Goal: Transaction & Acquisition: Purchase product/service

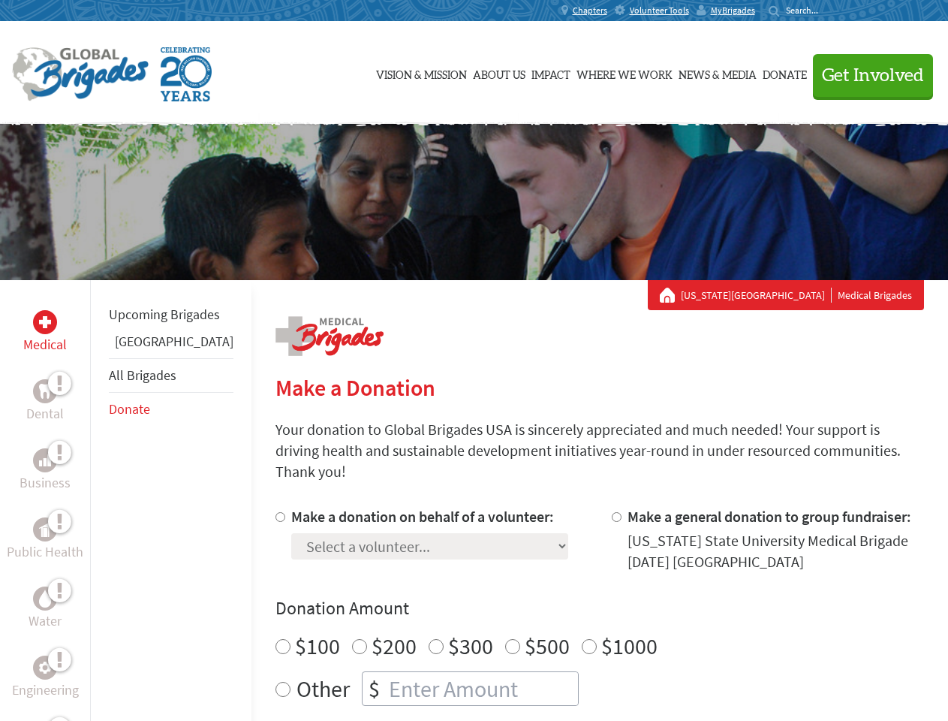
click at [829, 11] on div "Search for:" at bounding box center [799, 11] width 60 height 12
click at [866, 75] on span "Get Involved" at bounding box center [873, 76] width 102 height 18
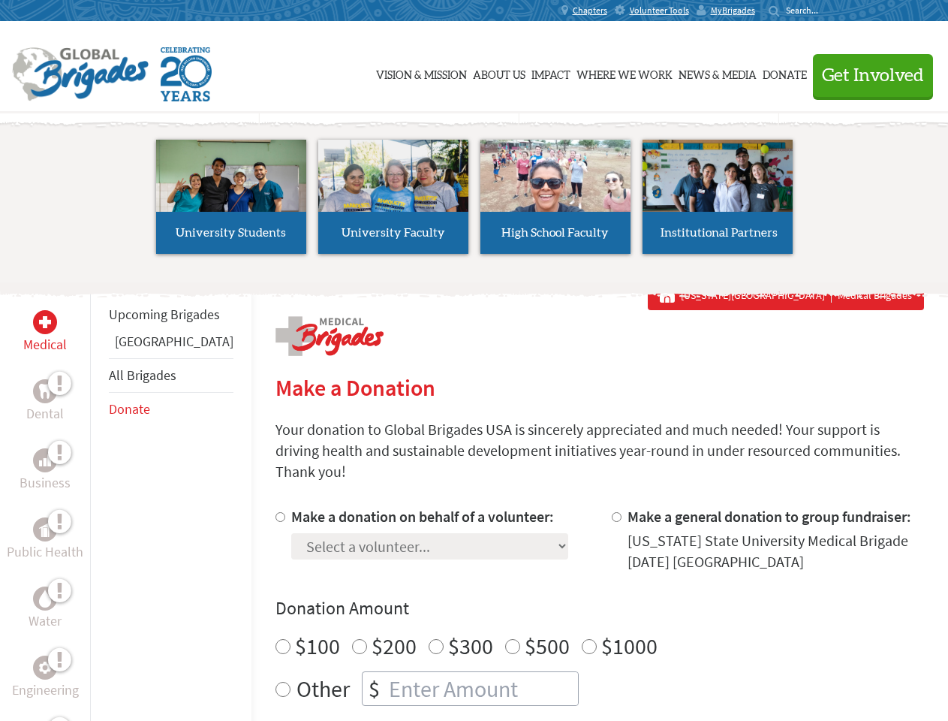
click at [474, 202] on li "High School Faculty" at bounding box center [555, 197] width 162 height 138
click at [99, 500] on div "Upcoming Brigades Guatemala All Brigades Donate" at bounding box center [170, 640] width 161 height 721
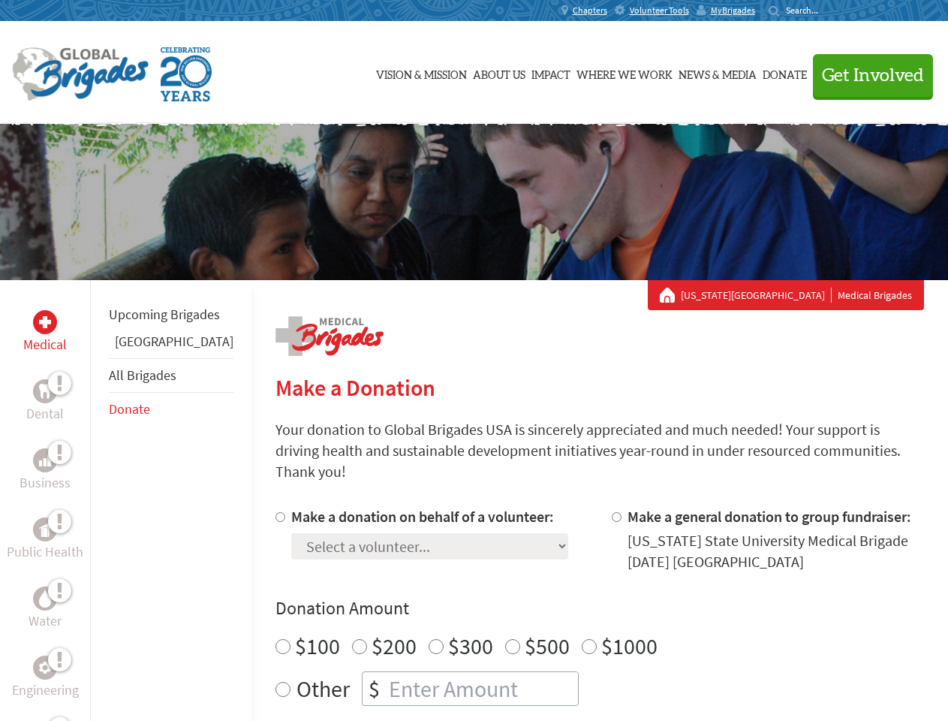
click at [574, 603] on div "Donation Amount $100 $200 $300 $500 $1000 Other $" at bounding box center [600, 651] width 649 height 110
click at [276, 512] on input "Make a donation on behalf of a volunteer:" at bounding box center [281, 517] width 10 height 10
radio input "true"
click at [612, 512] on input "Make a general donation to group fundraiser:" at bounding box center [617, 517] width 10 height 10
radio input "true"
